Goal: Check status: Check status

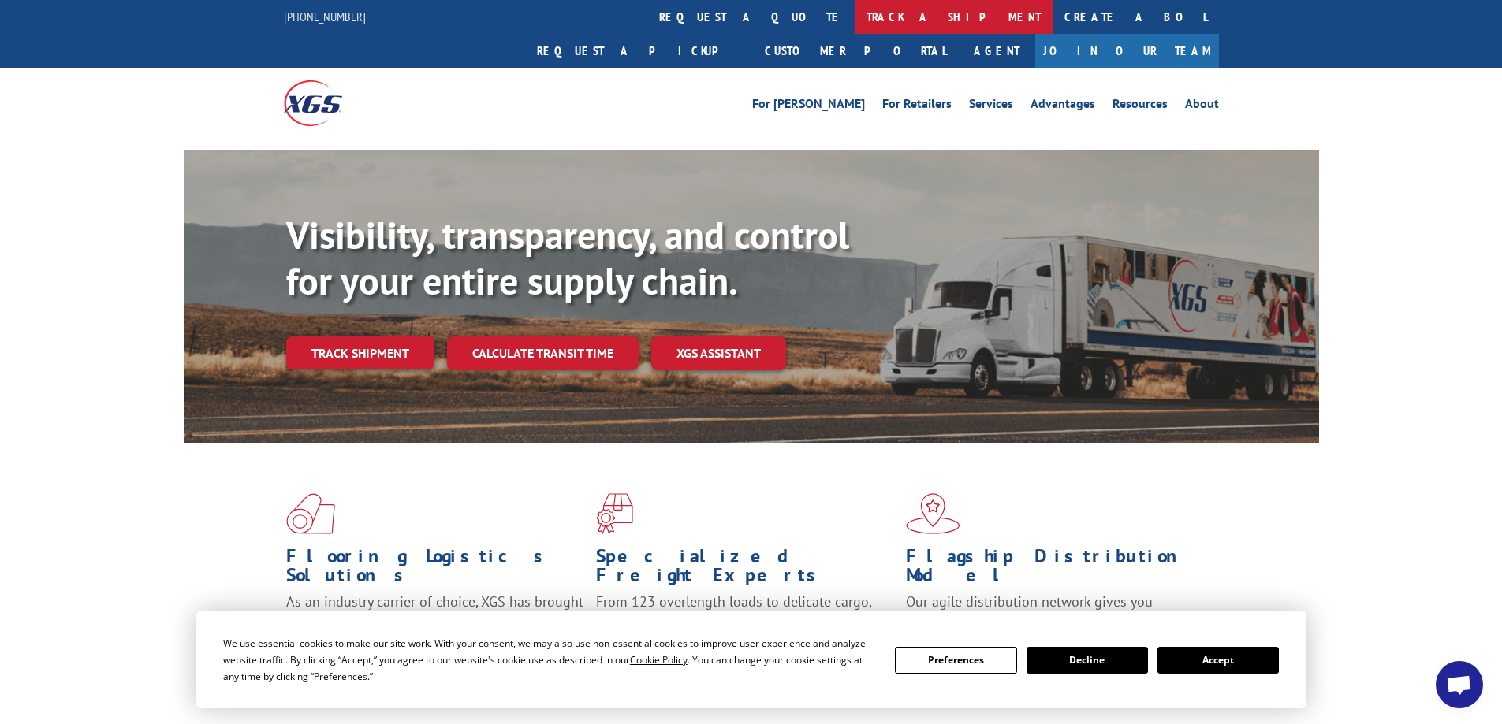
click at [854, 14] on link "track a shipment" at bounding box center [953, 17] width 198 height 34
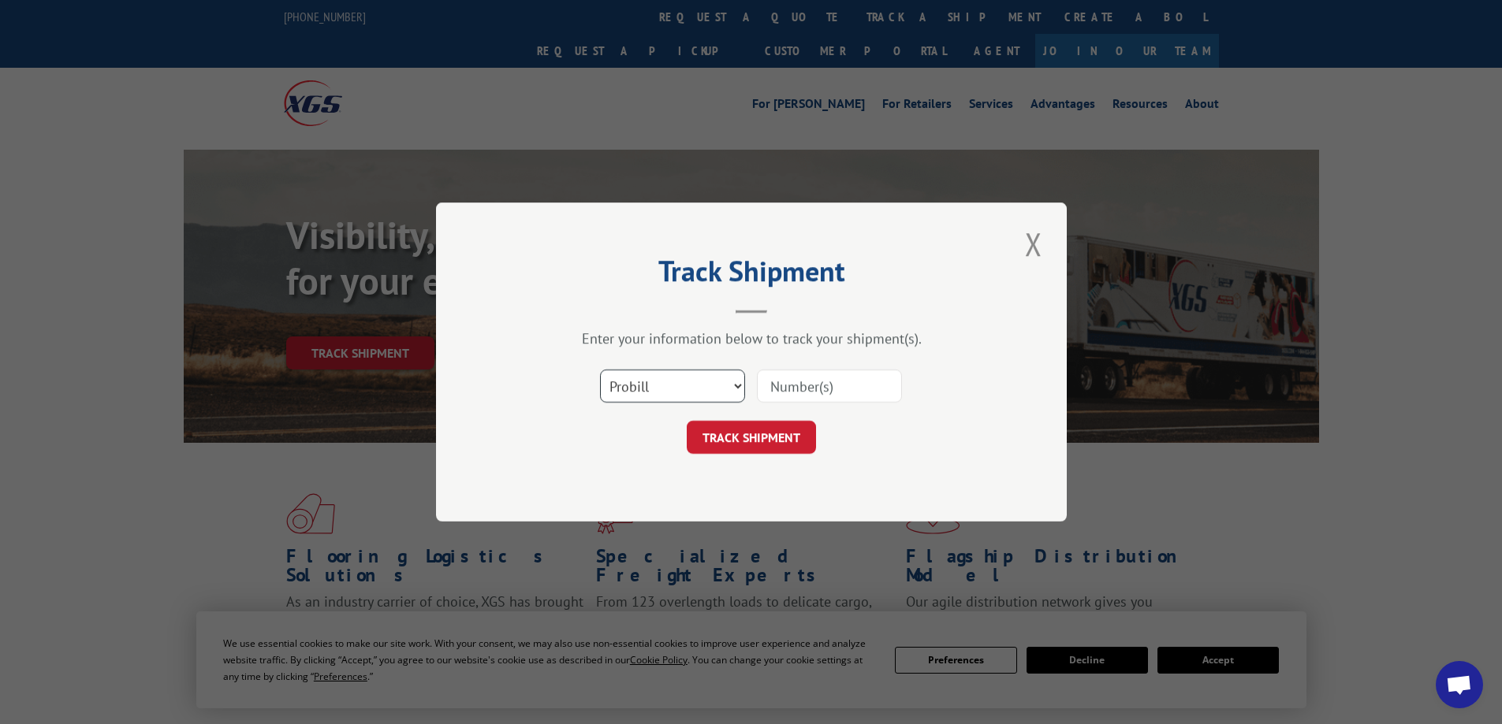
click at [725, 384] on select "Select category... Probill BOL PO" at bounding box center [672, 386] width 145 height 33
select select "bol"
click at [600, 370] on select "Select category... Probill BOL PO" at bounding box center [672, 386] width 145 height 33
click at [821, 389] on input at bounding box center [829, 386] width 145 height 33
type input "4081388"
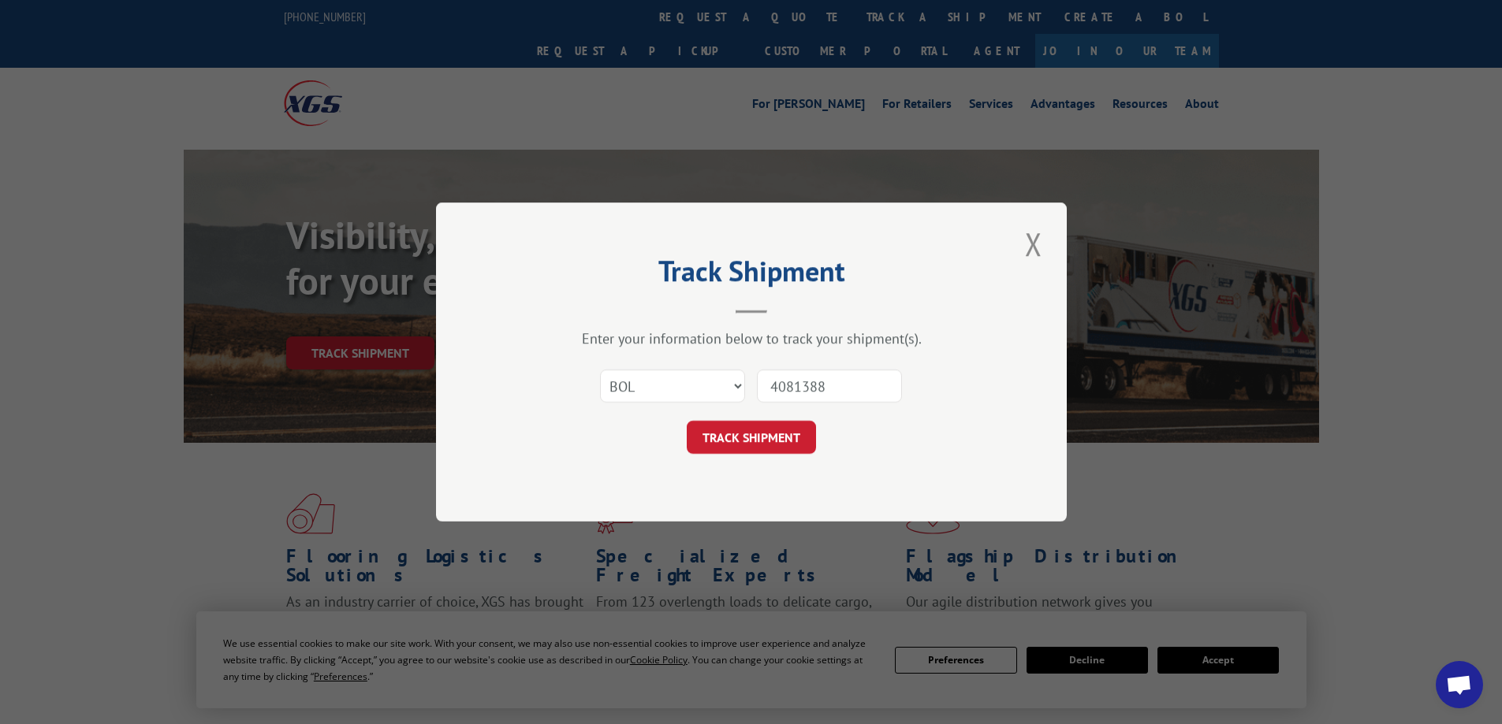
click button "TRACK SHIPMENT" at bounding box center [751, 437] width 129 height 33
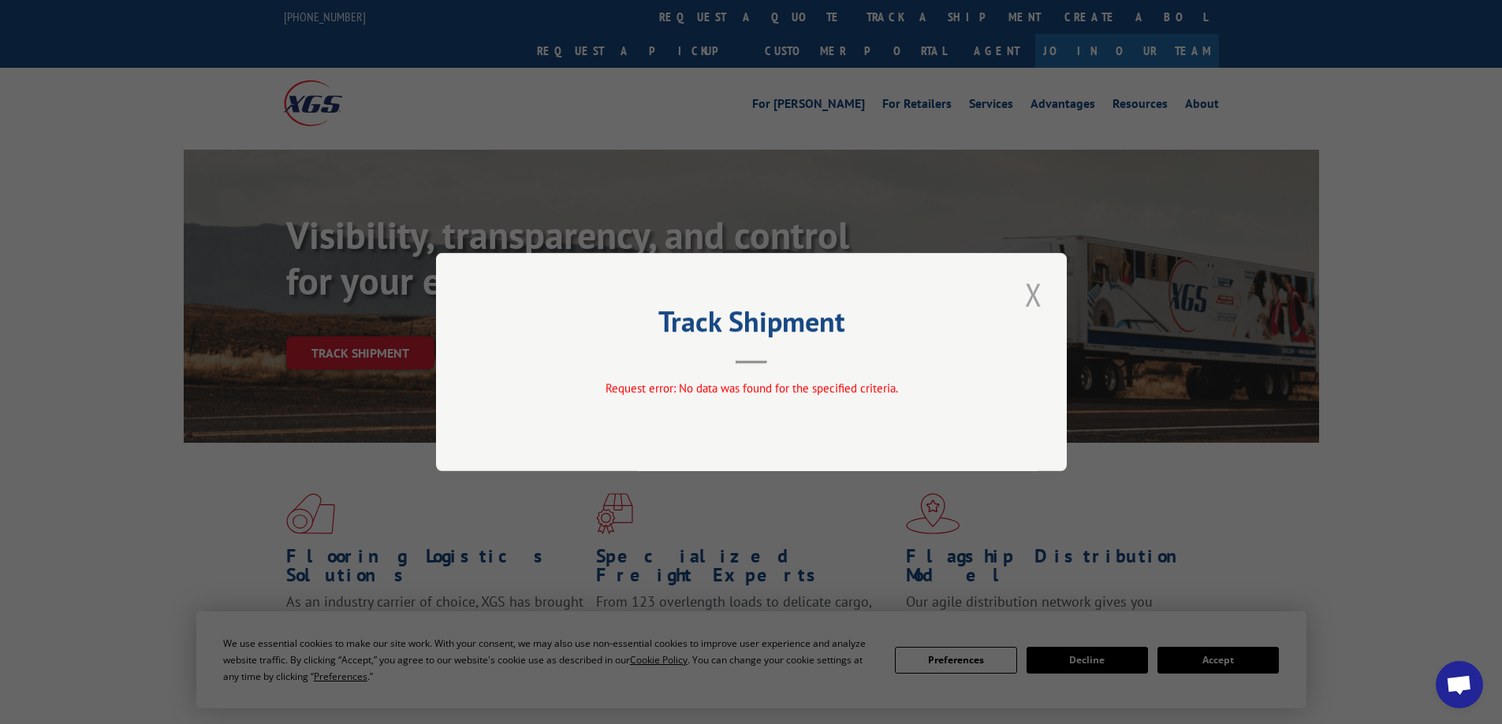
click at [1029, 290] on button "Close modal" at bounding box center [1033, 294] width 27 height 43
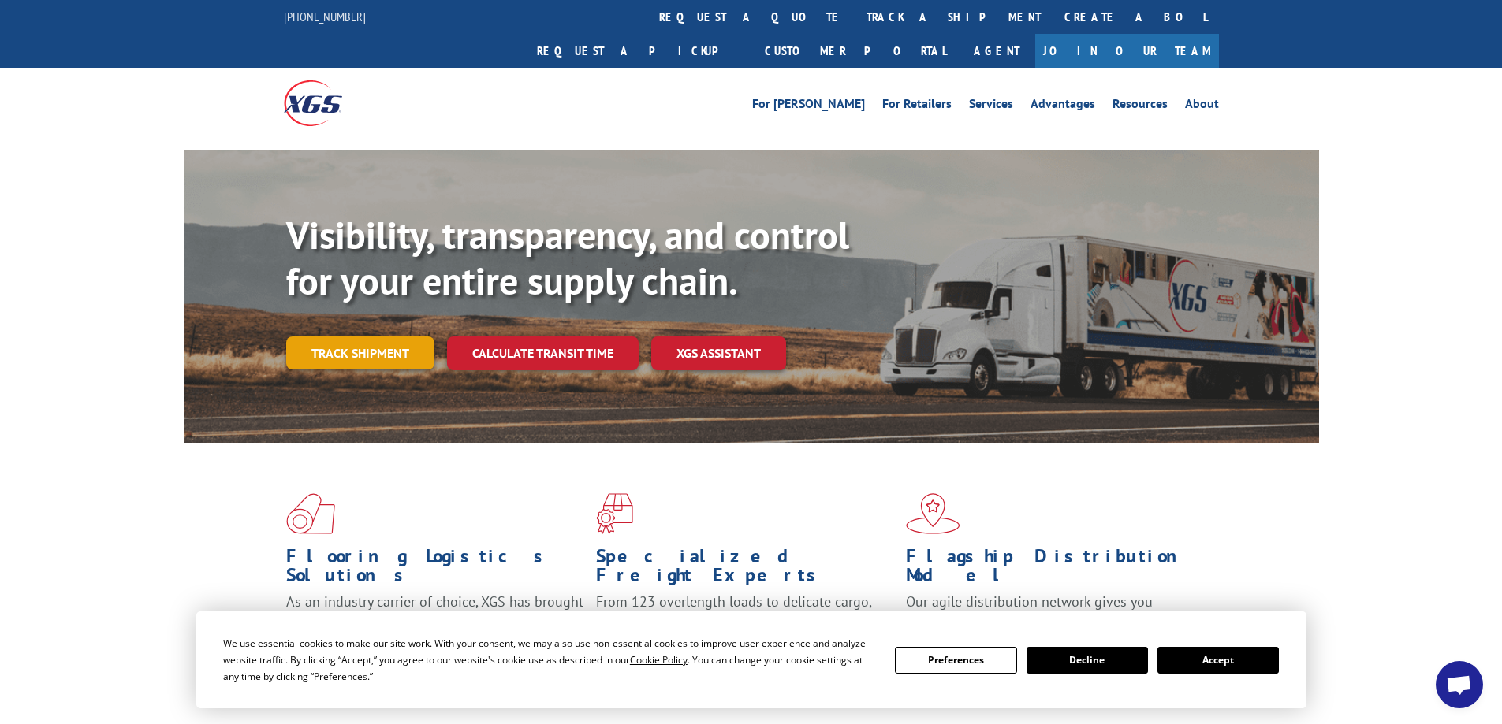
click at [389, 337] on link "Track shipment" at bounding box center [360, 353] width 148 height 33
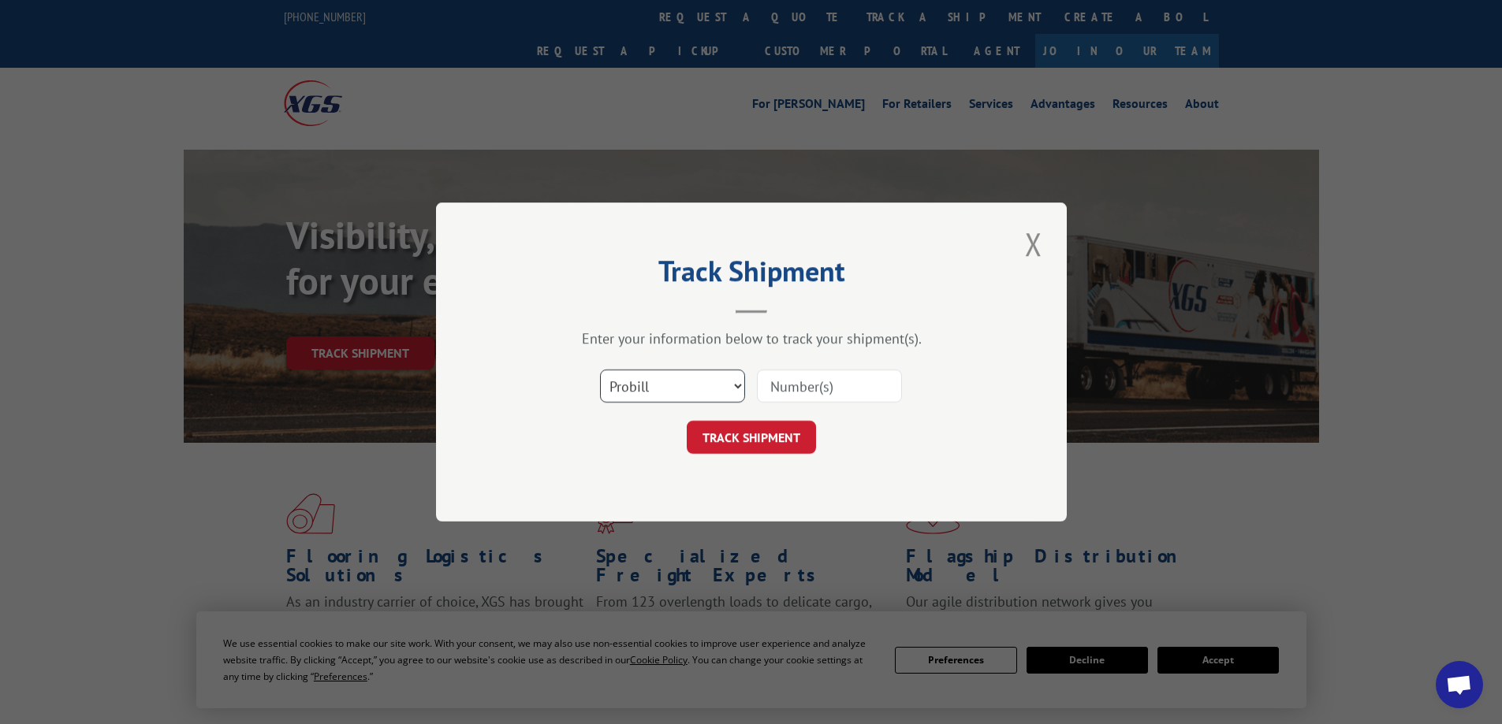
click at [728, 383] on select "Select category... Probill BOL PO" at bounding box center [672, 386] width 145 height 33
select select "bol"
click at [600, 370] on select "Select category... Probill BOL PO" at bounding box center [672, 386] width 145 height 33
click at [780, 378] on input at bounding box center [829, 386] width 145 height 33
type input "4081388"
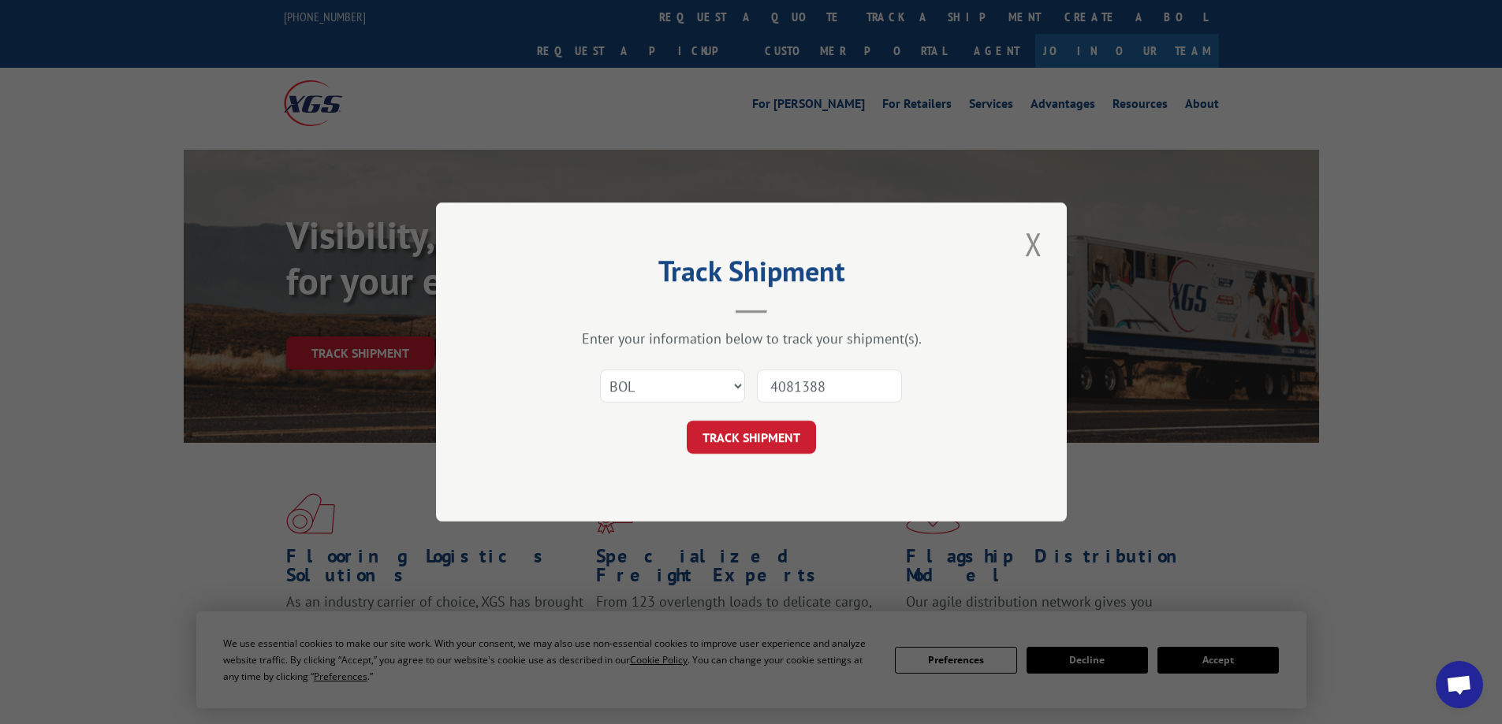
click button "TRACK SHIPMENT" at bounding box center [751, 437] width 129 height 33
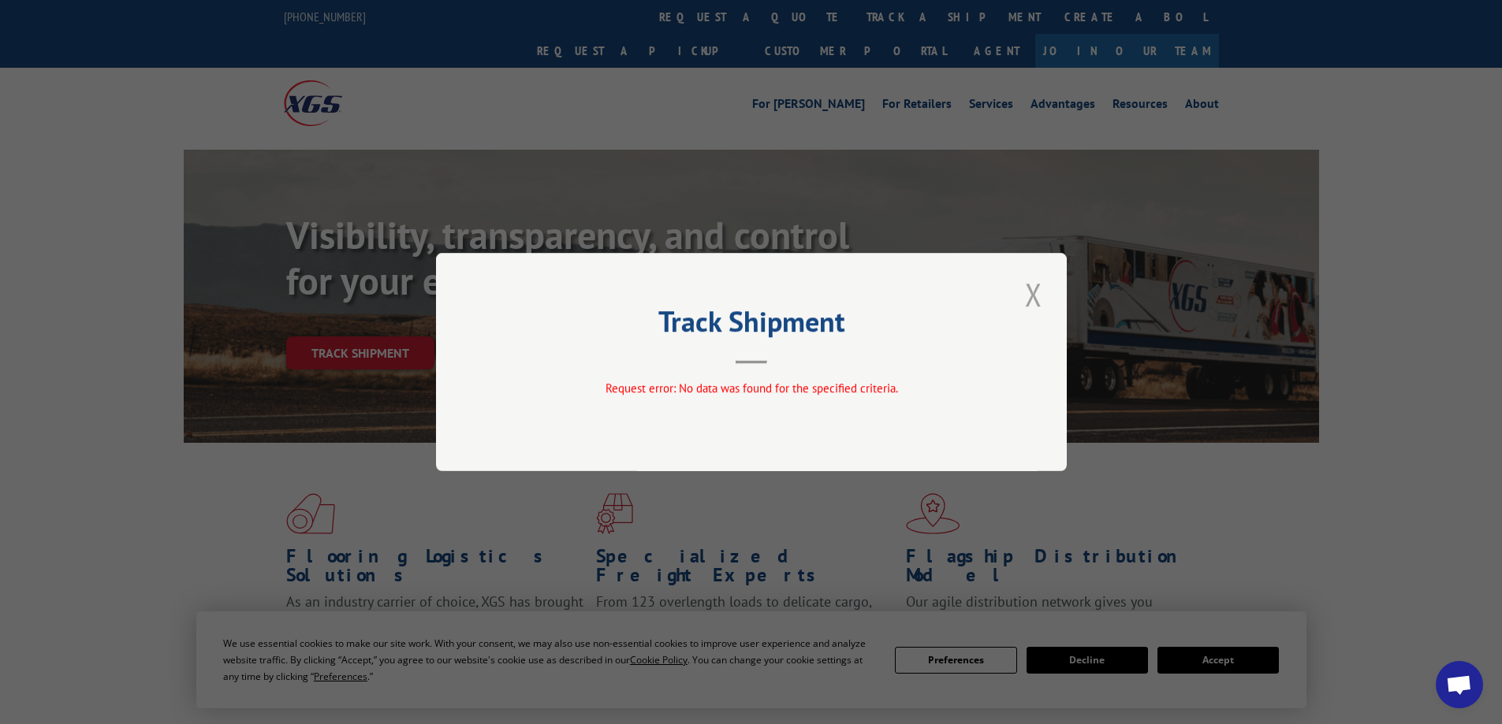
click at [1037, 282] on button "Close modal" at bounding box center [1033, 294] width 27 height 43
